Goal: Task Accomplishment & Management: Manage account settings

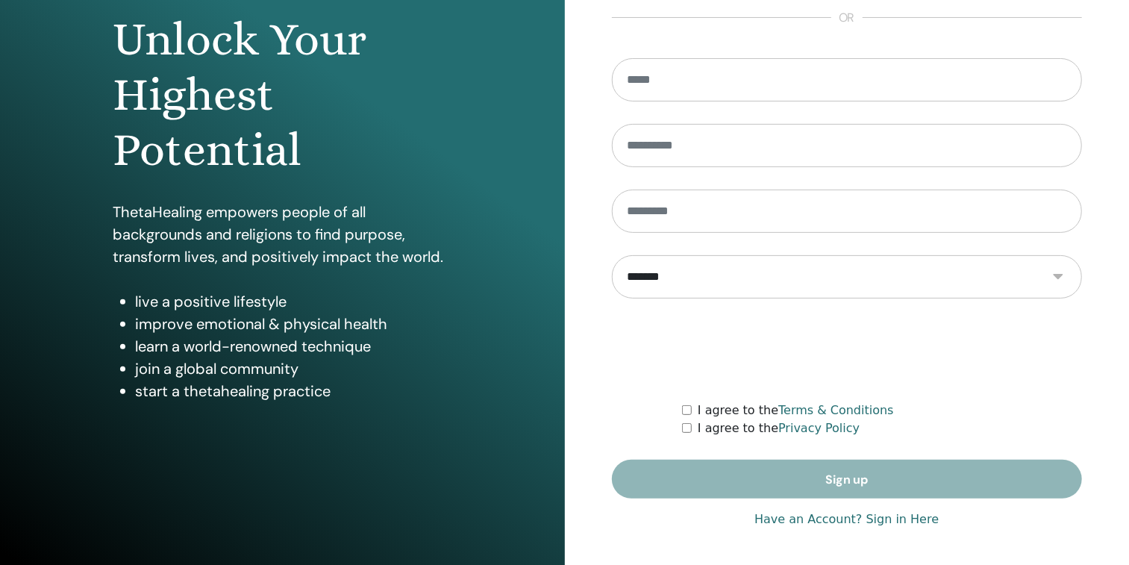
type input "**********"
click at [896, 516] on link "Have an Account? Sign in Here" at bounding box center [846, 519] width 184 height 18
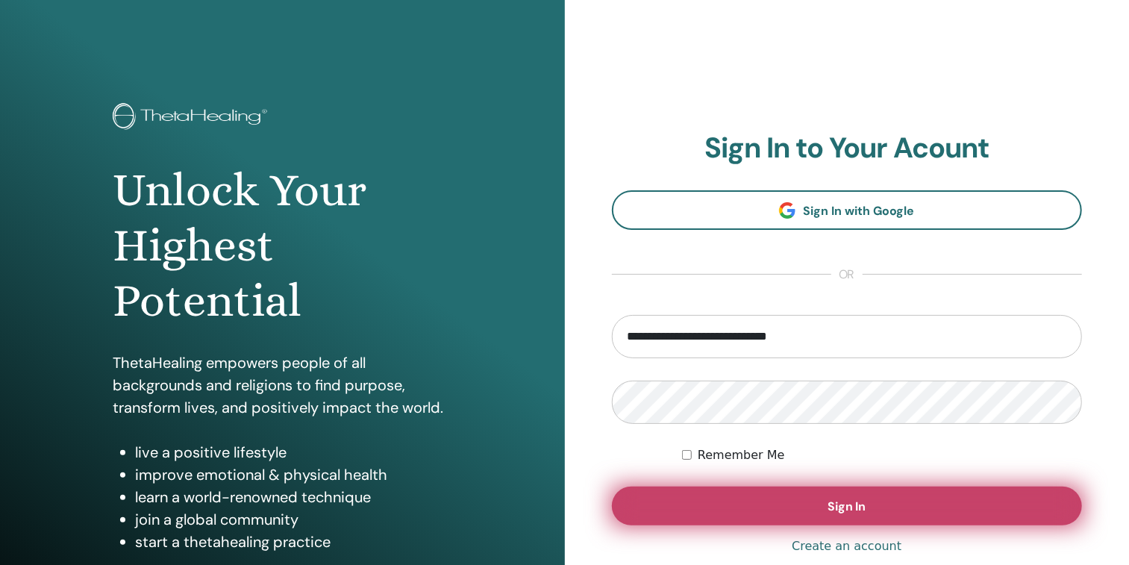
click at [721, 499] on button "Sign In" at bounding box center [847, 505] width 471 height 39
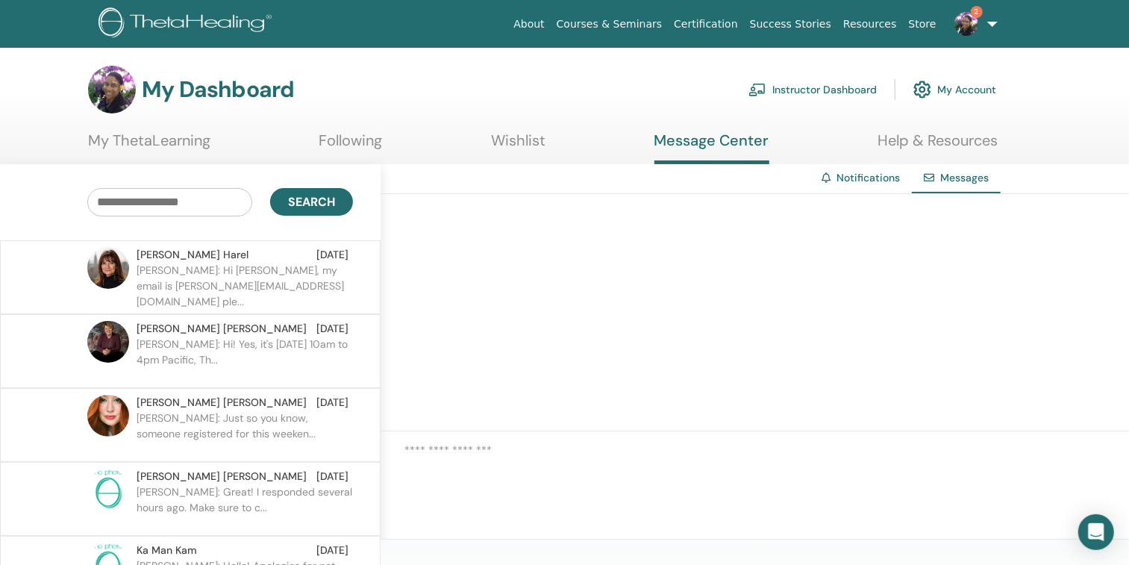
click at [236, 261] on div "[PERSON_NAME] [DATE]" at bounding box center [243, 255] width 212 height 16
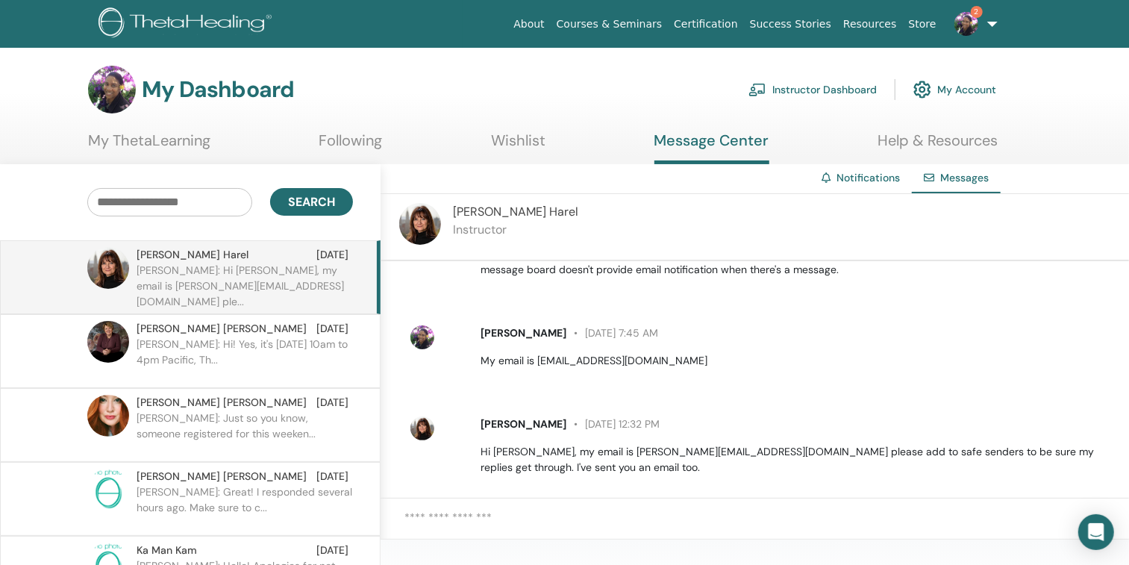
scroll to position [308, 0]
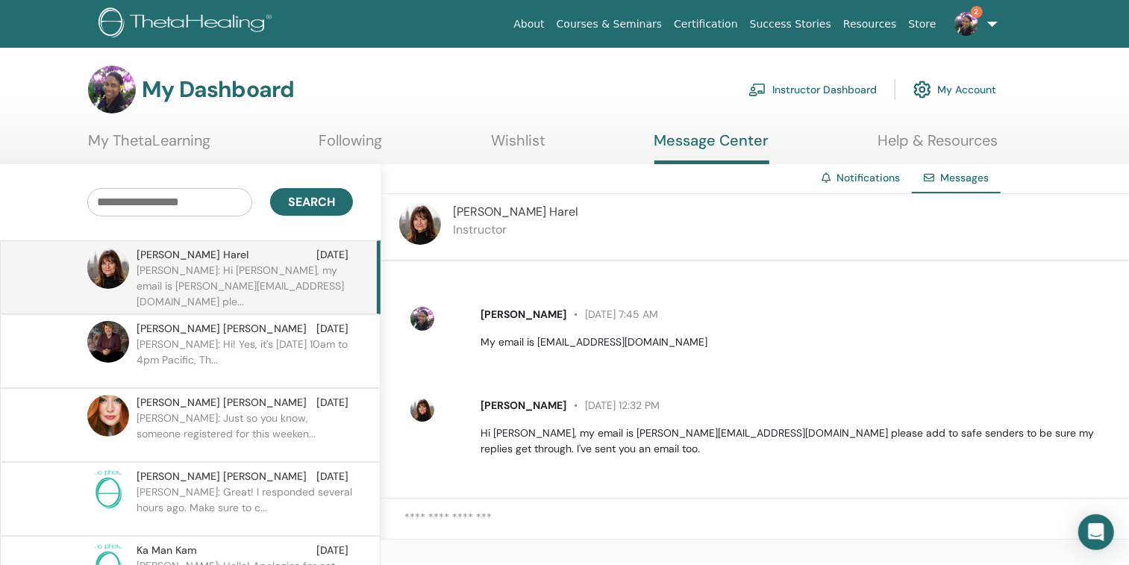
click at [529, 504] on div at bounding box center [754, 526] width 748 height 56
click at [503, 512] on textarea at bounding box center [766, 526] width 724 height 35
click at [471, 513] on textarea at bounding box center [766, 526] width 724 height 35
click at [584, 509] on textarea "**********" at bounding box center [766, 526] width 724 height 35
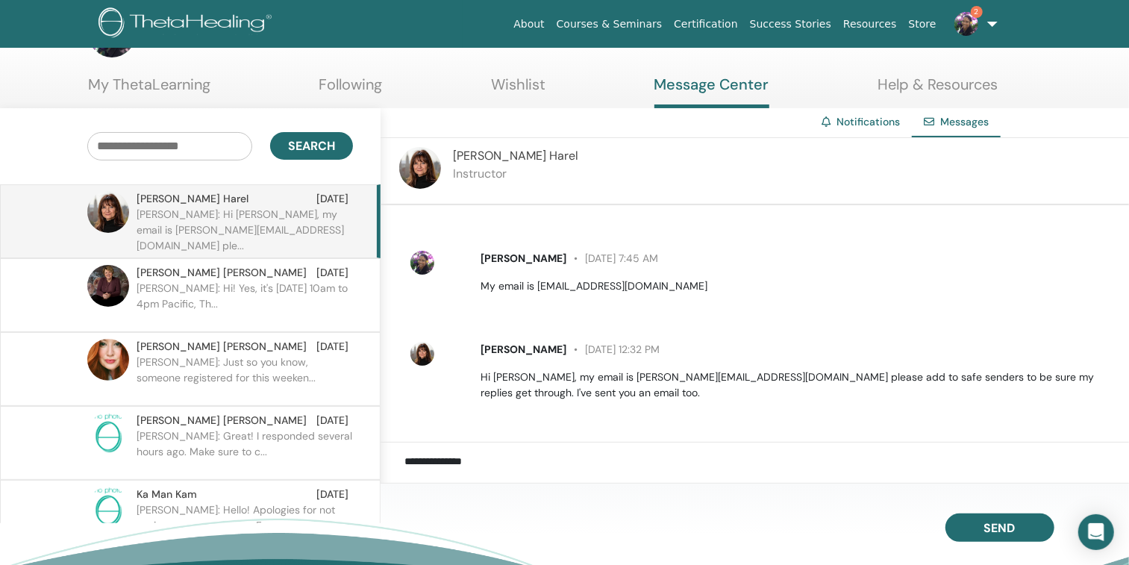
scroll to position [70, 0]
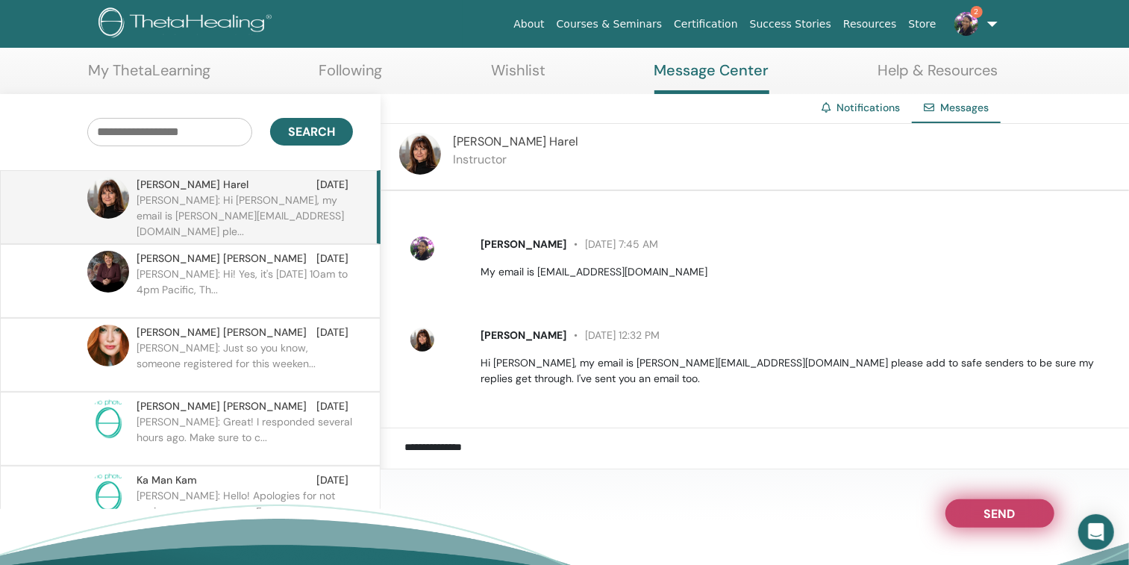
type textarea "**********"
click at [1012, 514] on span "Send" at bounding box center [999, 511] width 31 height 10
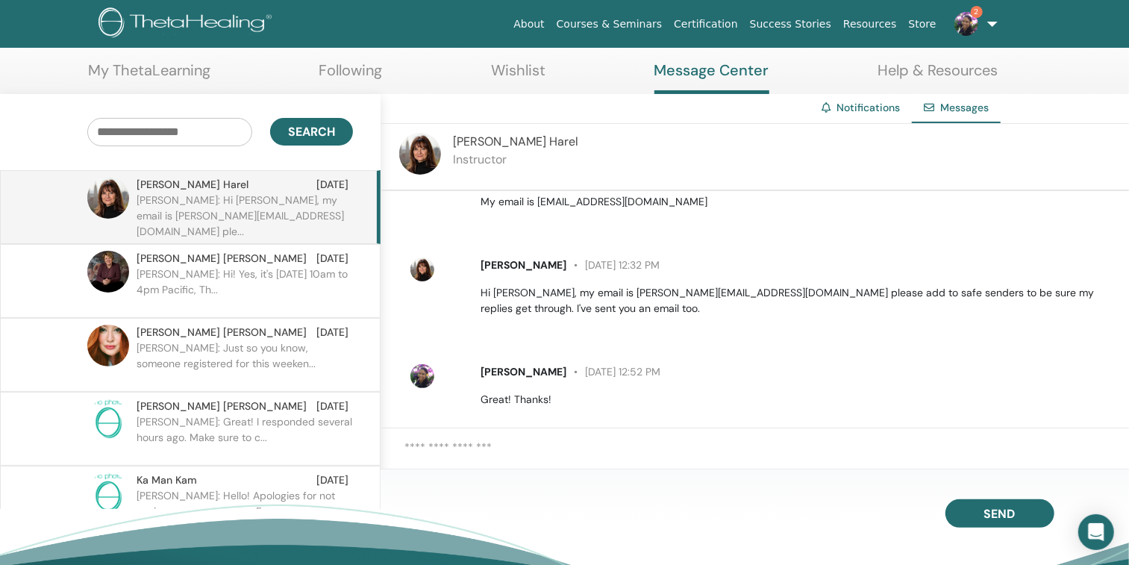
scroll to position [399, 0]
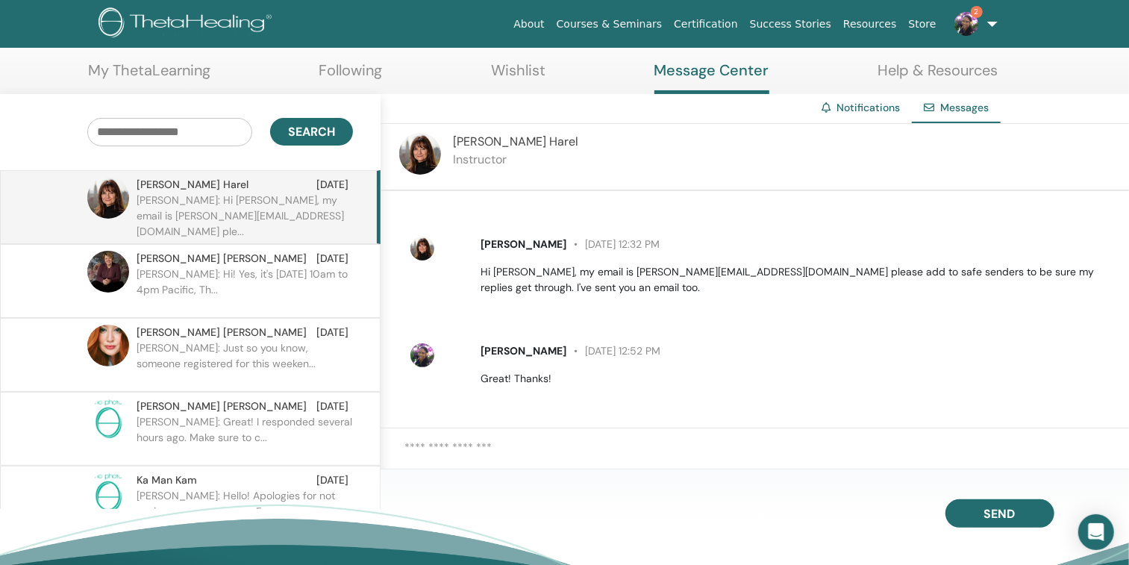
click at [990, 22] on link "2" at bounding box center [972, 24] width 61 height 48
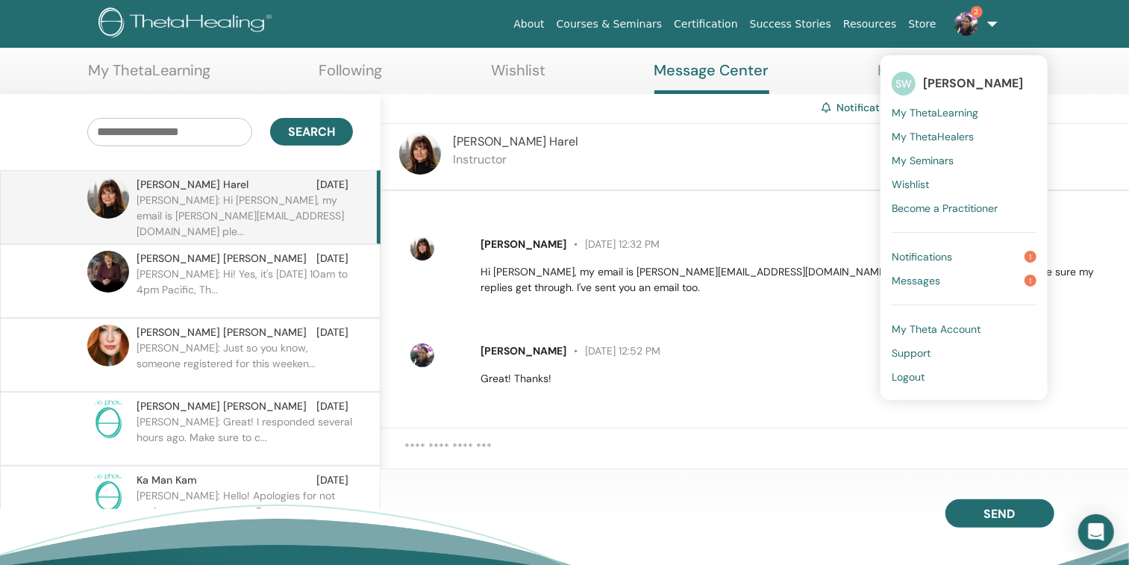
click at [938, 257] on span "Notifications" at bounding box center [921, 256] width 60 height 13
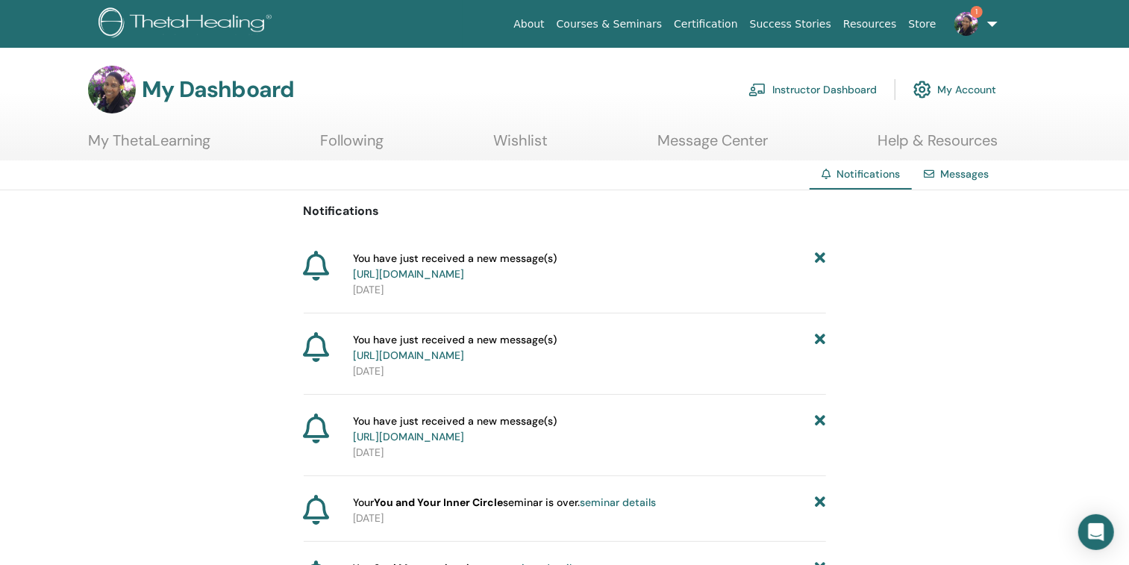
click at [464, 270] on link "https://member.thetahealing.com/message-center/messages/0d652452-a173-4c88-912e…" at bounding box center [408, 273] width 111 height 13
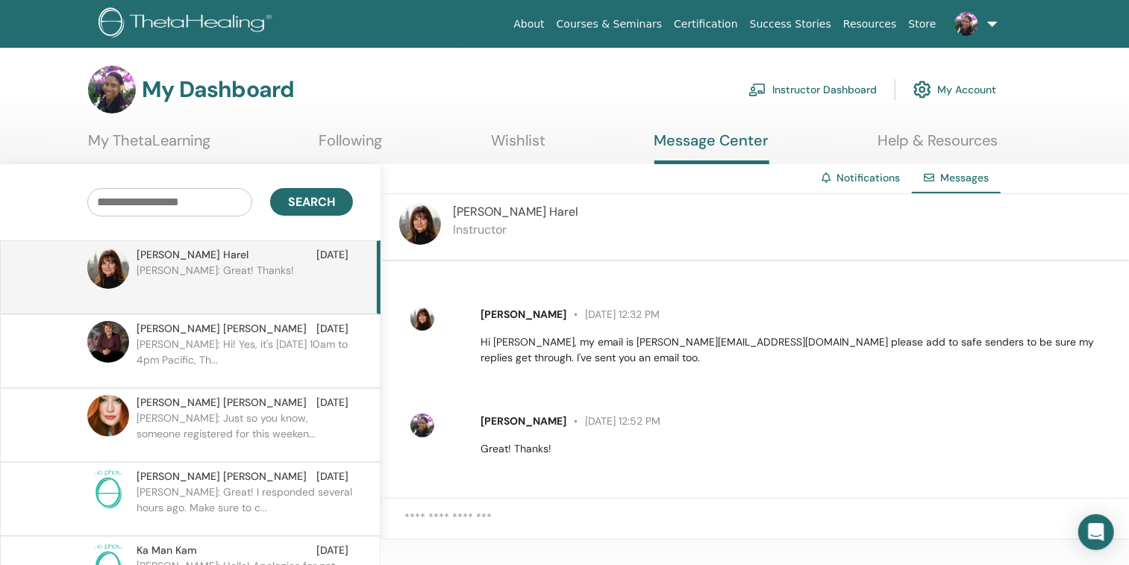
click at [994, 20] on link at bounding box center [972, 24] width 61 height 48
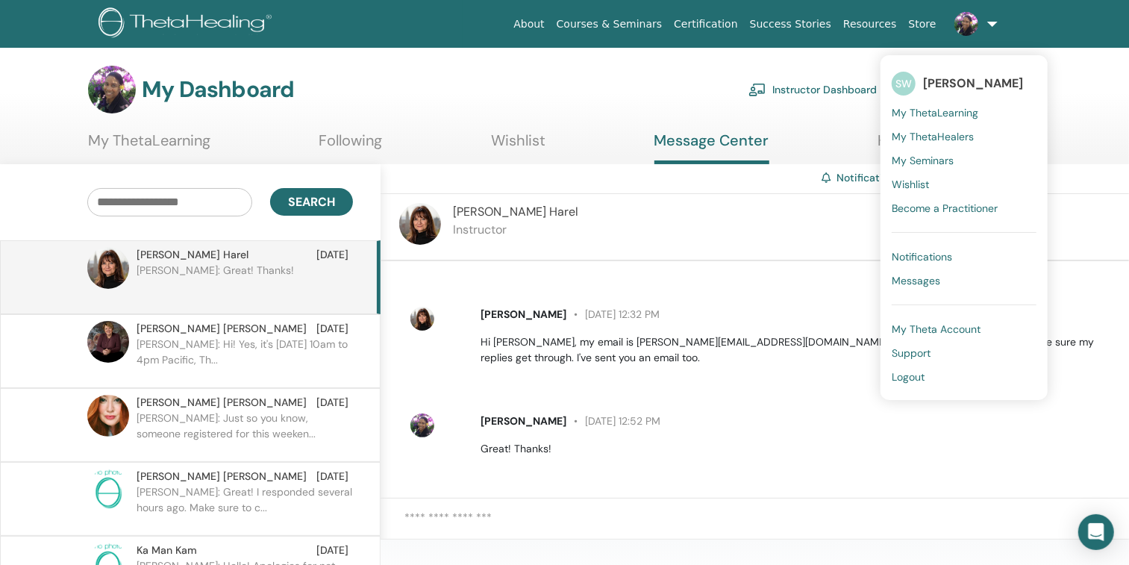
click at [808, 93] on link "Instructor Dashboard" at bounding box center [812, 89] width 128 height 33
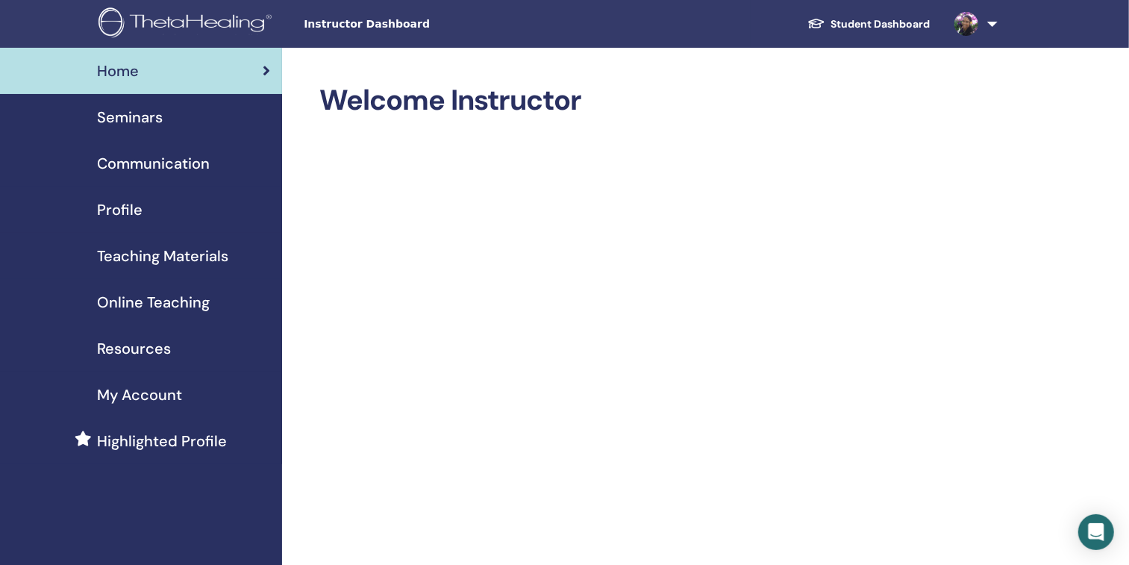
click at [140, 120] on span "Seminars" at bounding box center [130, 117] width 66 height 22
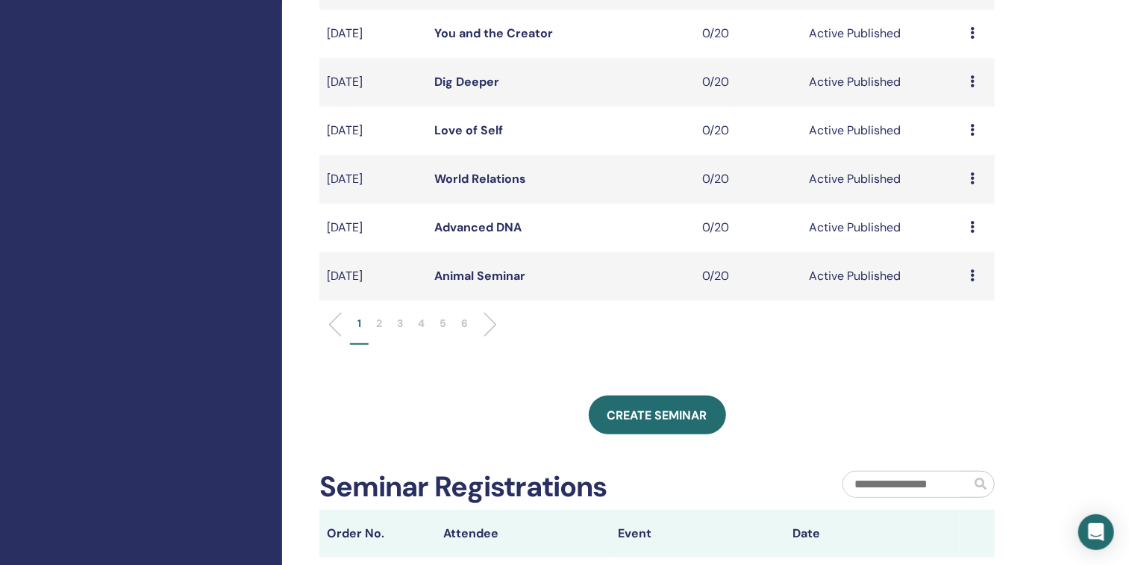
scroll to position [504, 0]
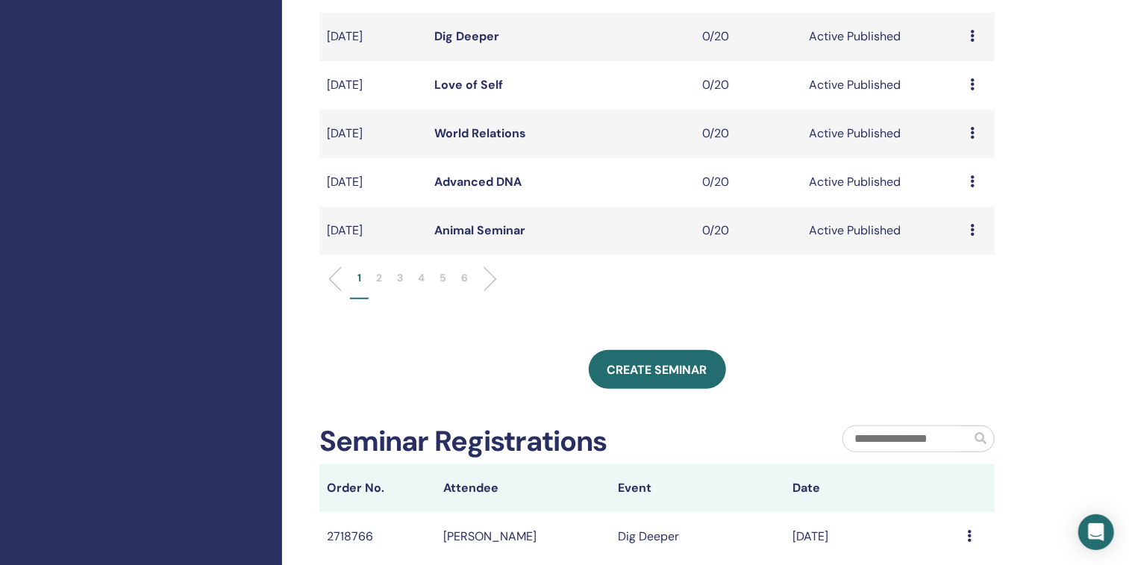
click at [401, 275] on p "3" at bounding box center [400, 278] width 6 height 16
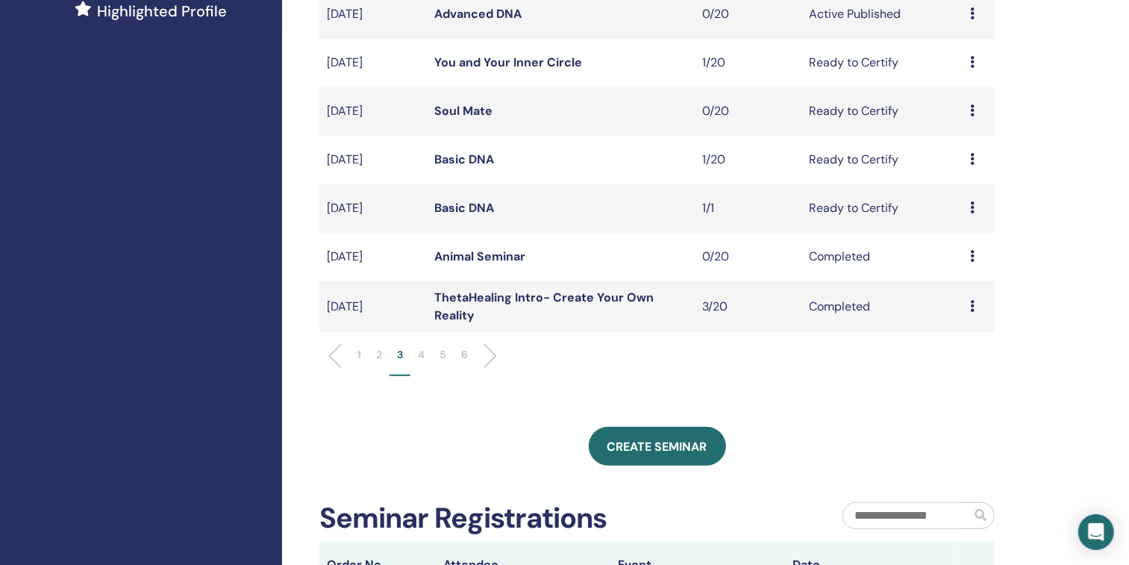
scroll to position [430, 0]
click at [424, 351] on p "4" at bounding box center [421, 354] width 7 height 16
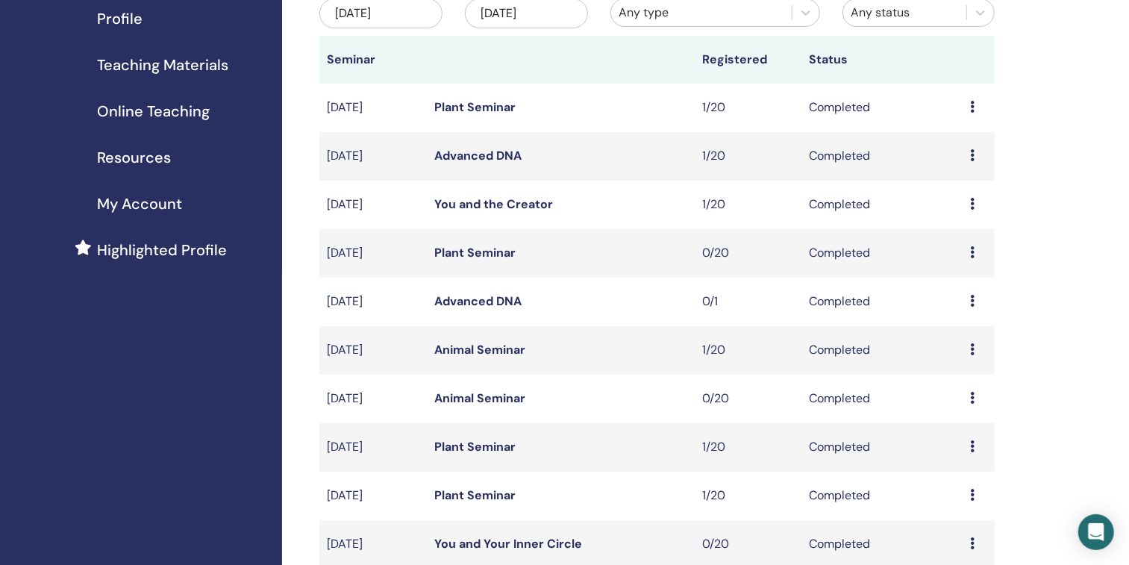
scroll to position [94, 0]
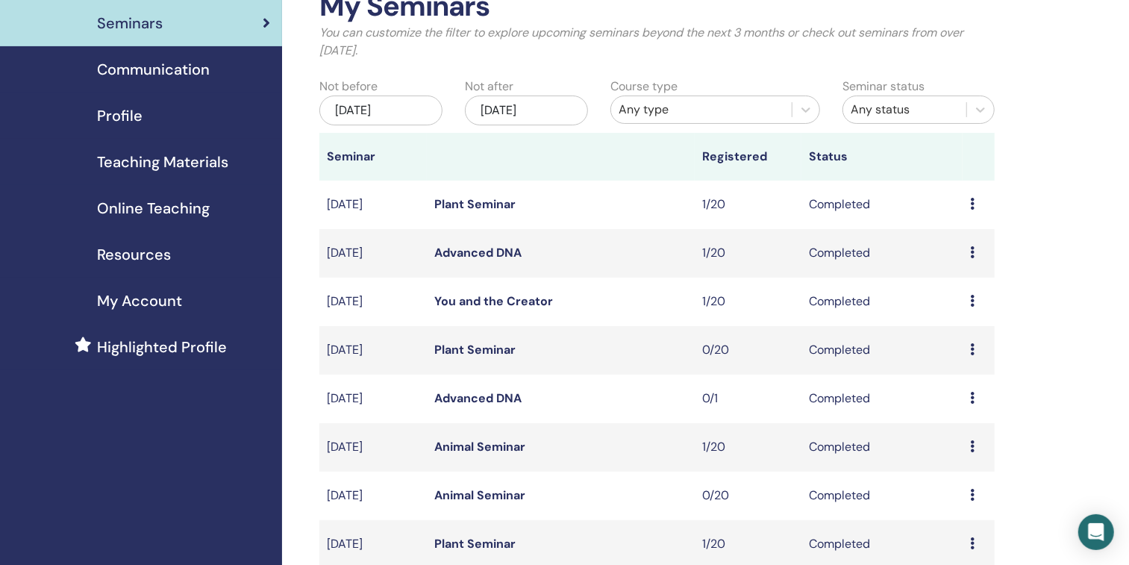
click at [971, 250] on icon at bounding box center [972, 252] width 4 height 12
click at [955, 284] on link "Attendees" at bounding box center [960, 286] width 57 height 16
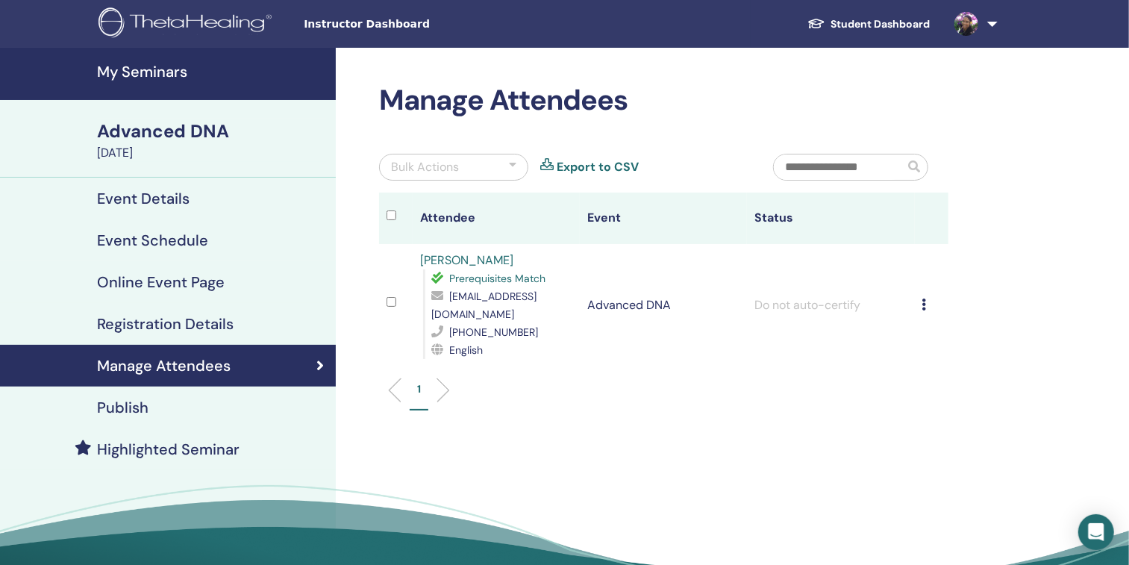
click at [925, 302] on icon at bounding box center [924, 304] width 4 height 12
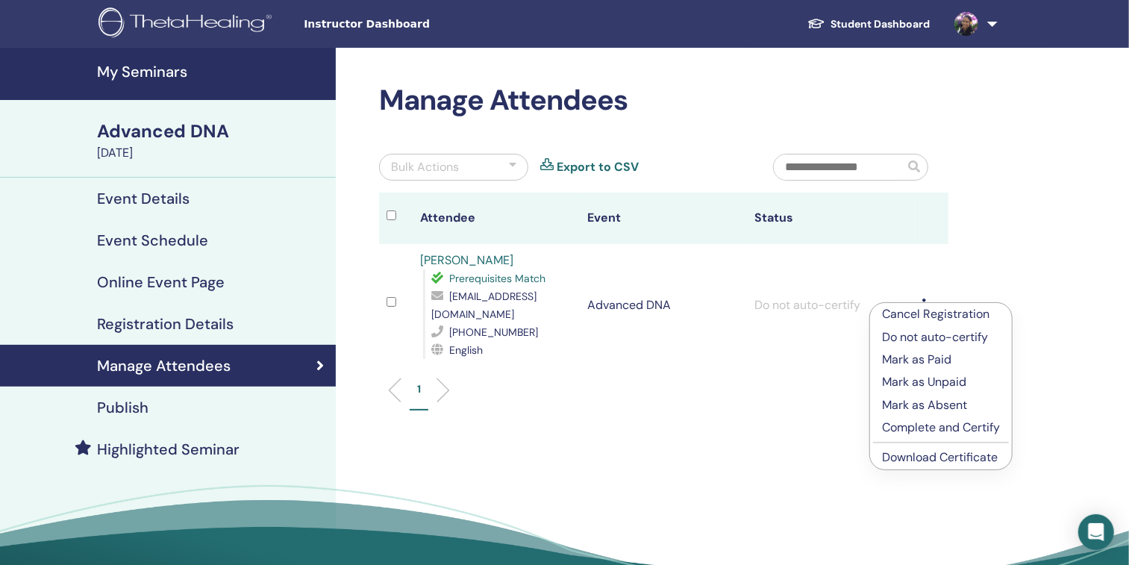
click at [947, 424] on p "Complete and Certify" at bounding box center [941, 428] width 118 height 18
